Goal: Task Accomplishment & Management: Complete application form

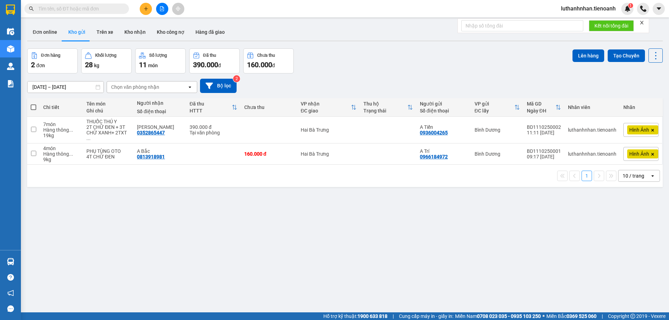
click at [137, 33] on button "Kho nhận" at bounding box center [135, 32] width 32 height 17
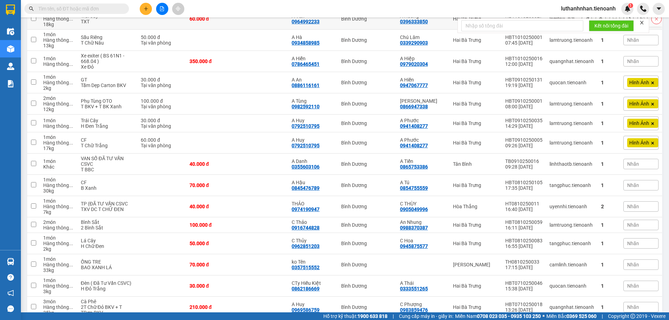
scroll to position [290, 0]
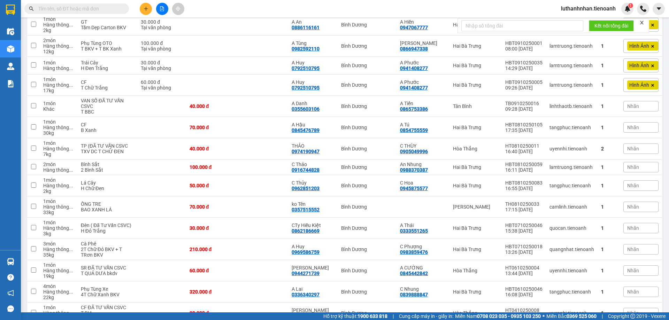
click at [92, 9] on input "text" at bounding box center [79, 9] width 82 height 8
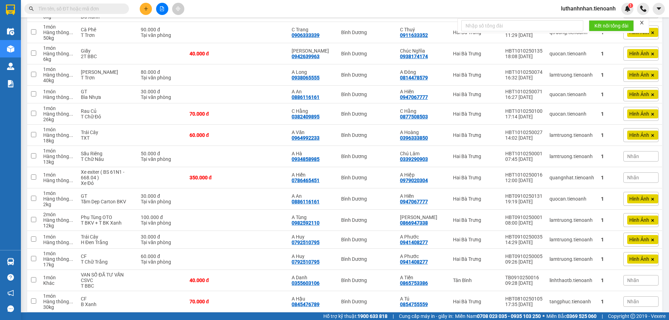
scroll to position [0, 0]
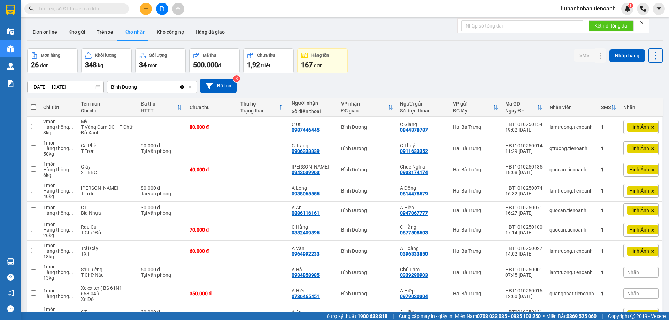
click at [408, 69] on div "Đơn hàng 26 đơn Khối lượng 348 kg Số lượng 34 món Đã thu 500.000 đ Chưa thu 1,9…" at bounding box center [344, 60] width 635 height 25
click at [380, 76] on div "[DATE] – [DATE] Press the down arrow key to interact with the calendar and sele…" at bounding box center [344, 85] width 635 height 25
click at [410, 76] on div "[DATE] – [DATE] Press the down arrow key to interact with the calendar and sele…" at bounding box center [344, 85] width 635 height 25
click at [94, 9] on input "text" at bounding box center [79, 9] width 82 height 8
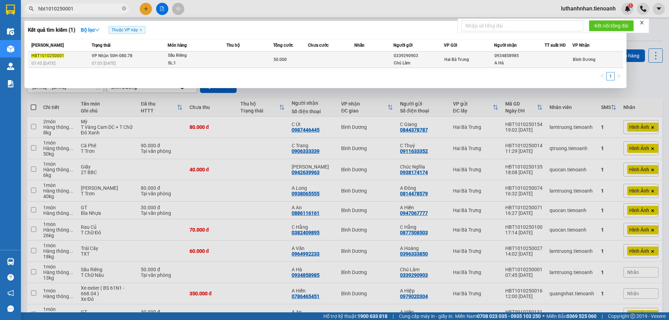
type input "hbt1010250001"
click at [179, 57] on div "Sầu Riêng" at bounding box center [194, 56] width 52 height 8
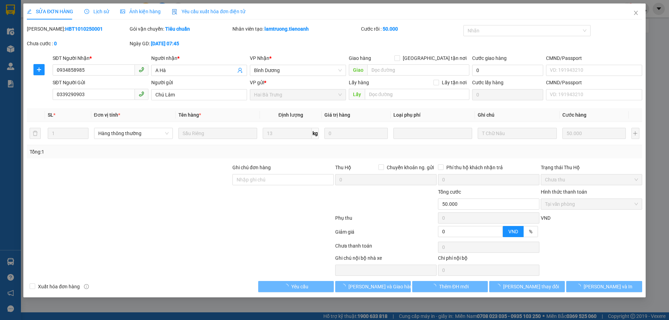
type input "0934858985"
type input "A Hà"
type input "0339290903"
type input "Chú Lâm"
type input "0"
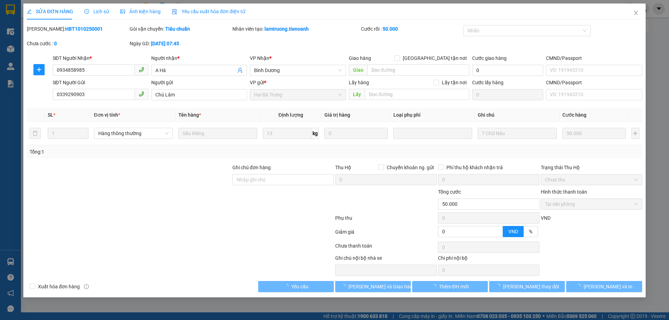
type input "50.000"
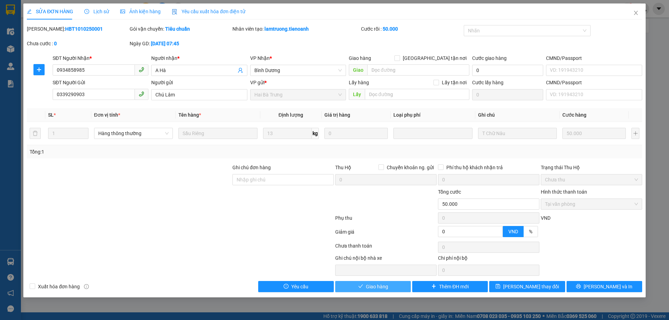
click at [388, 286] on button "Giao hàng" at bounding box center [373, 286] width 76 height 11
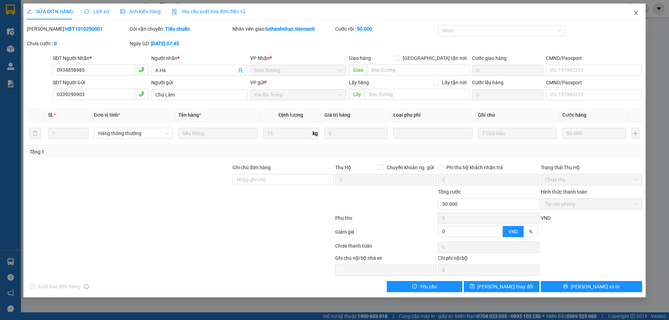
click at [636, 14] on icon "close" at bounding box center [636, 13] width 6 height 6
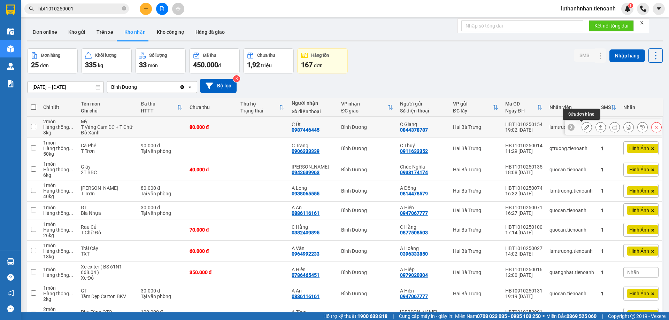
click at [584, 127] on icon at bounding box center [586, 127] width 5 height 5
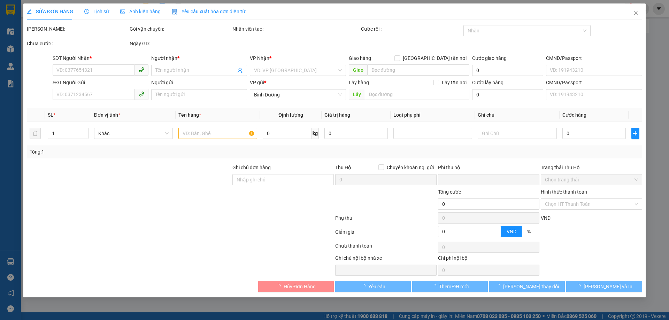
type input "0987446445"
type input "C Út"
type input "0844378787"
type input "C Giang"
type input "0"
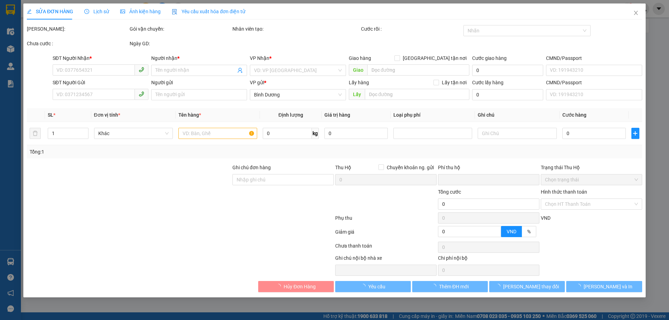
type input "80.000"
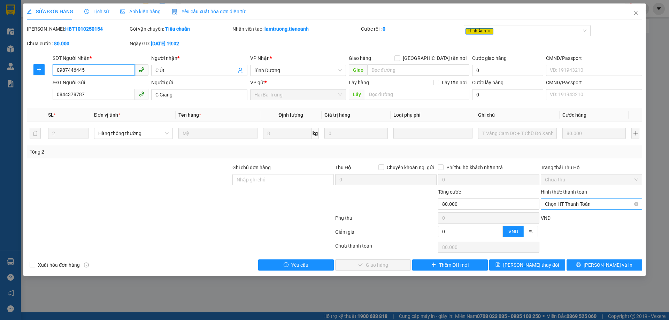
click at [607, 204] on span "Chọn HT Thanh Toán" at bounding box center [591, 204] width 93 height 10
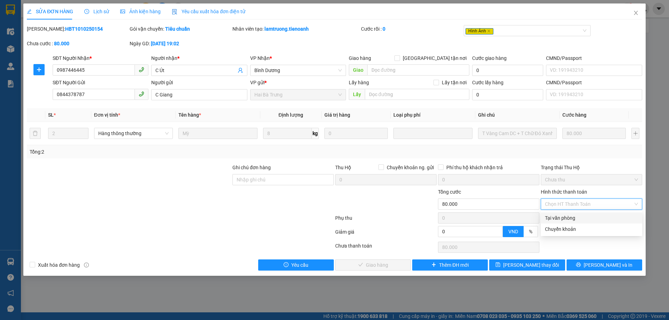
click at [586, 218] on div "Tại văn phòng" at bounding box center [591, 218] width 93 height 8
type input "0"
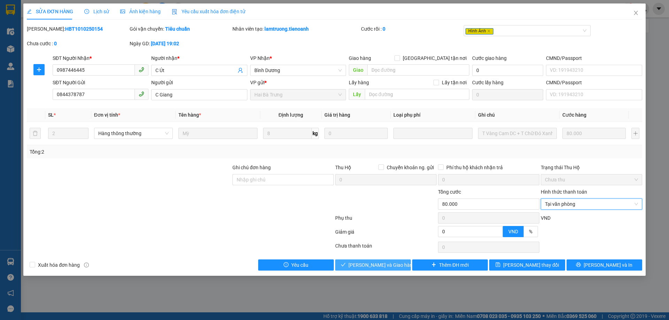
click at [381, 265] on span "[PERSON_NAME] và Giao hàng" at bounding box center [381, 265] width 67 height 8
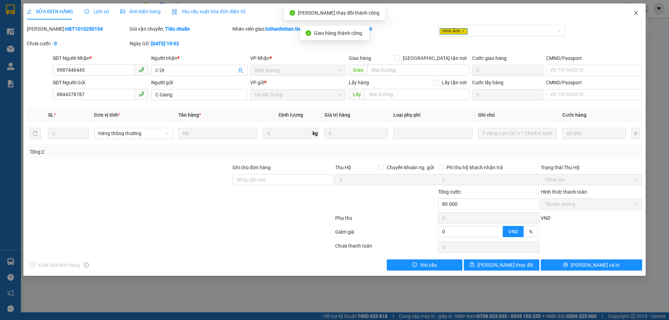
click at [634, 13] on icon "close" at bounding box center [636, 13] width 6 height 6
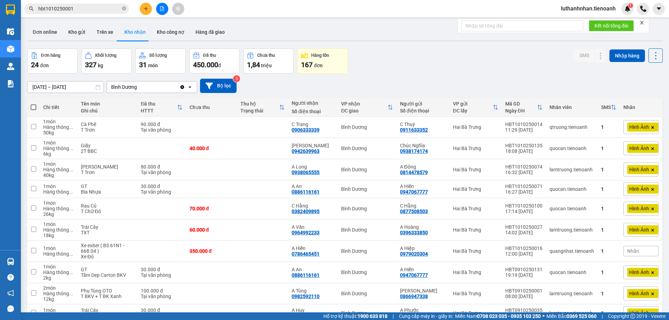
click at [454, 73] on div "Đơn hàng 24 đơn Khối lượng 327 kg Số lượng 31 món Đã thu 450.000 đ Chưa thu 1,8…" at bounding box center [344, 60] width 635 height 25
